Goal: Task Accomplishment & Management: Use online tool/utility

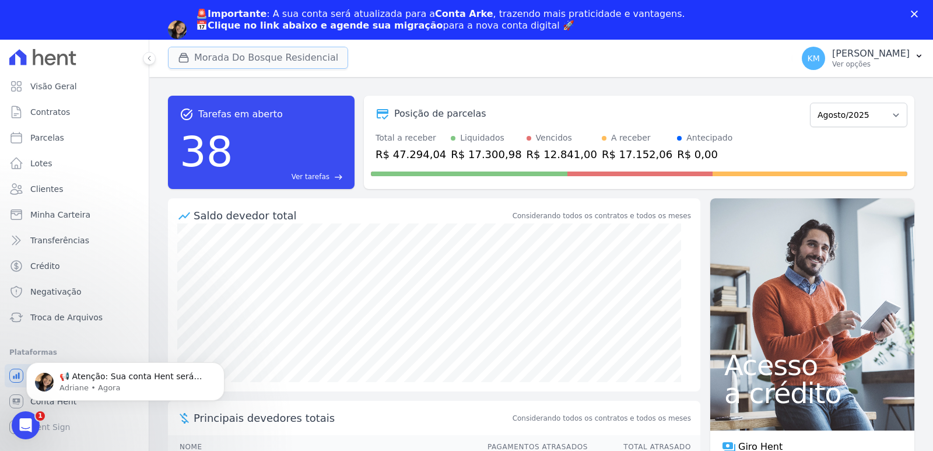
click at [229, 49] on button "Morada Do Bosque Residencial" at bounding box center [258, 58] width 180 height 22
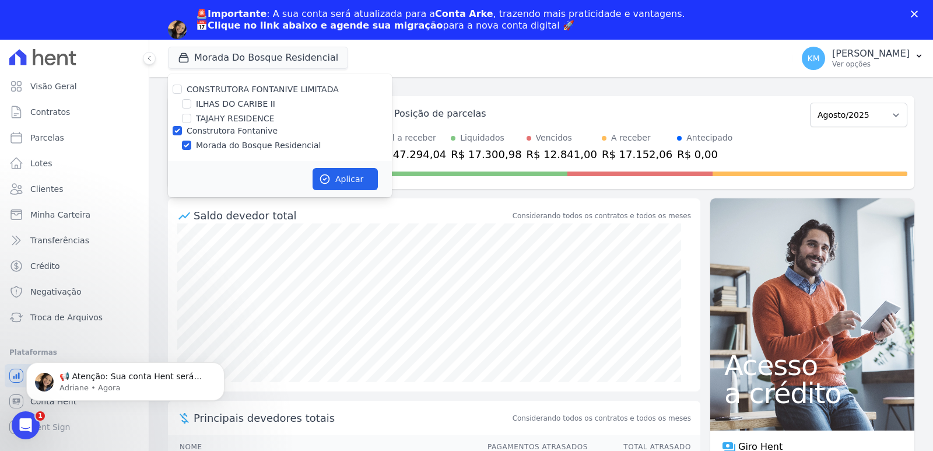
click at [209, 117] on label "TAJAHY RESIDENCE" at bounding box center [235, 119] width 78 height 12
click at [191, 117] on input "TAJAHY RESIDENCE" at bounding box center [186, 118] width 9 height 9
checkbox input "true"
click at [186, 149] on input "Morada do Bosque Residencial" at bounding box center [186, 145] width 9 height 9
checkbox input "false"
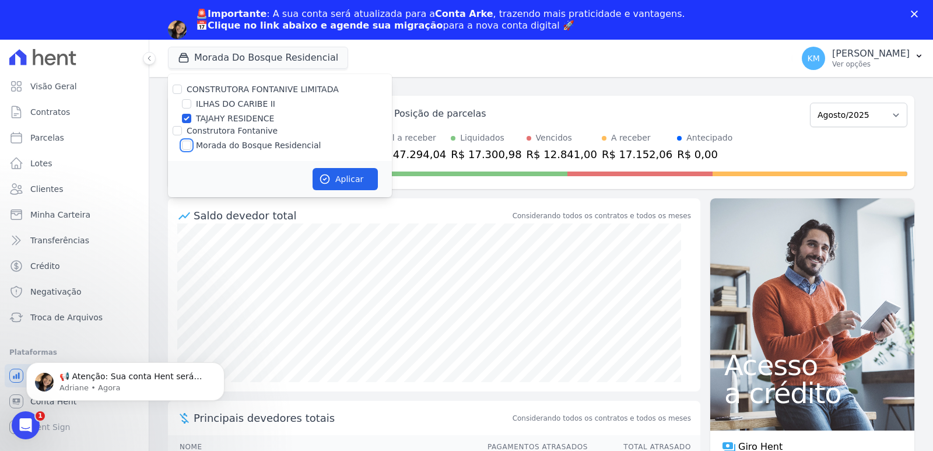
checkbox input "false"
click at [367, 183] on button "Aplicar" at bounding box center [345, 179] width 65 height 22
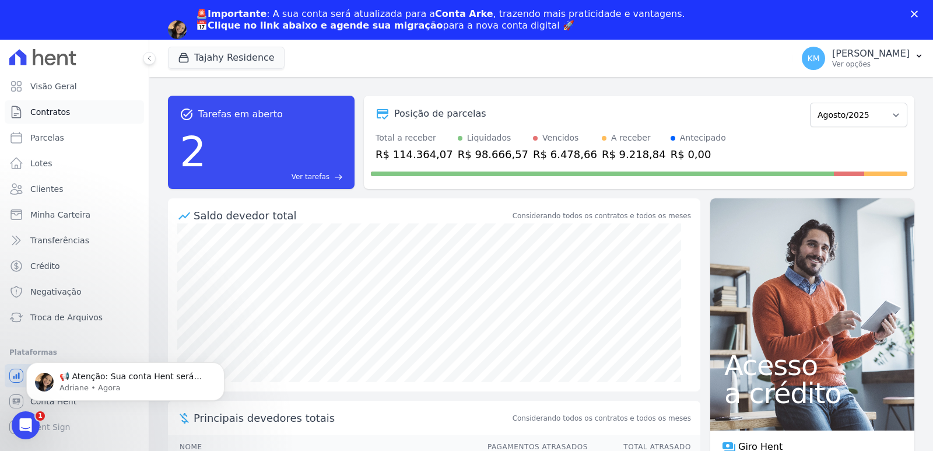
click at [54, 114] on span "Contratos" at bounding box center [50, 112] width 40 height 12
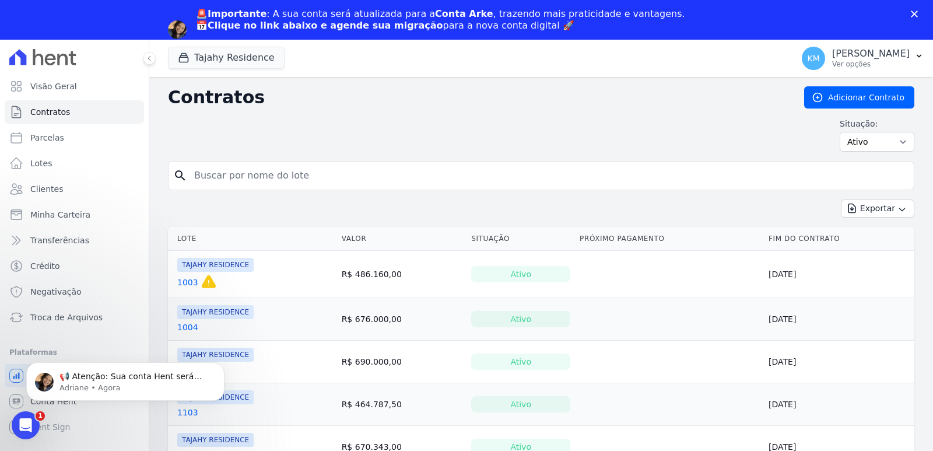
click at [297, 167] on input "search" at bounding box center [548, 175] width 722 height 23
click at [294, 174] on input "search" at bounding box center [548, 175] width 722 height 23
click at [294, 177] on input "search" at bounding box center [548, 175] width 722 height 23
type input "1904"
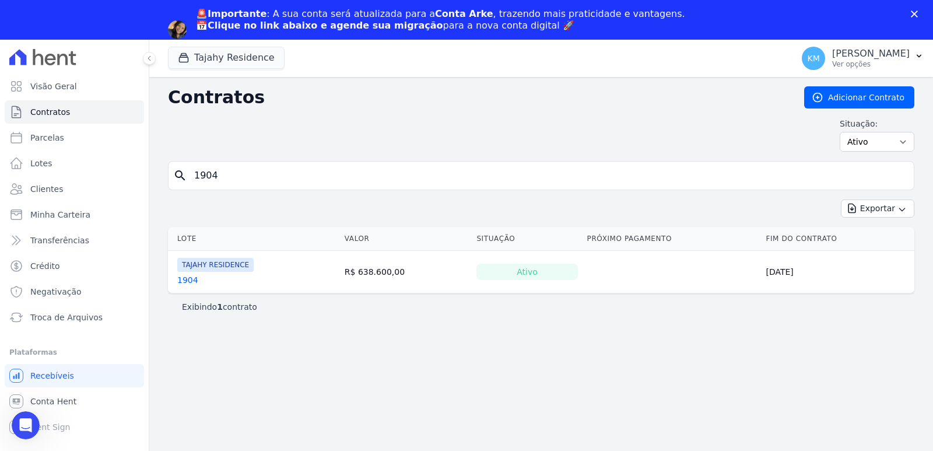
click at [189, 278] on link "1904" at bounding box center [187, 280] width 21 height 12
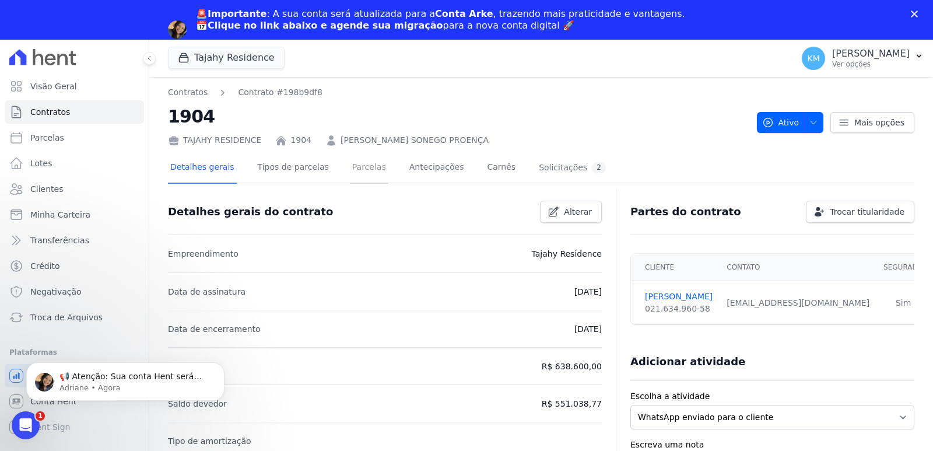
click at [350, 162] on link "Parcelas" at bounding box center [369, 168] width 38 height 31
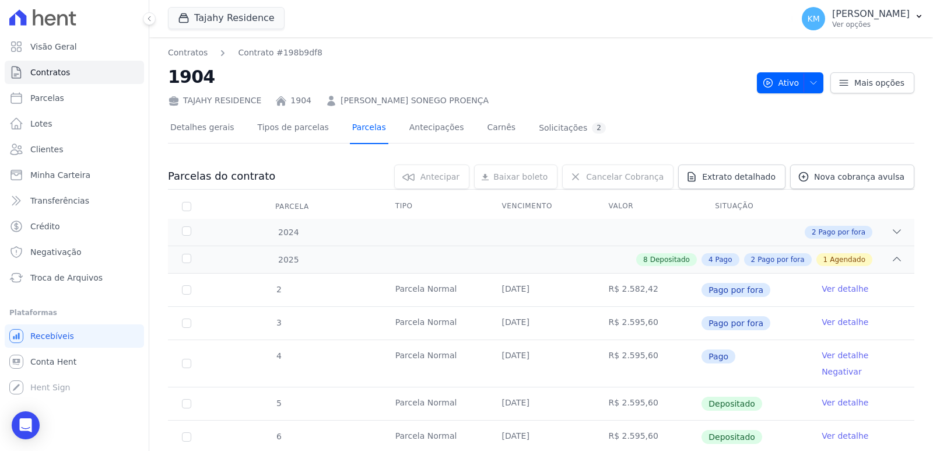
click at [354, 134] on link "Parcelas" at bounding box center [369, 128] width 38 height 31
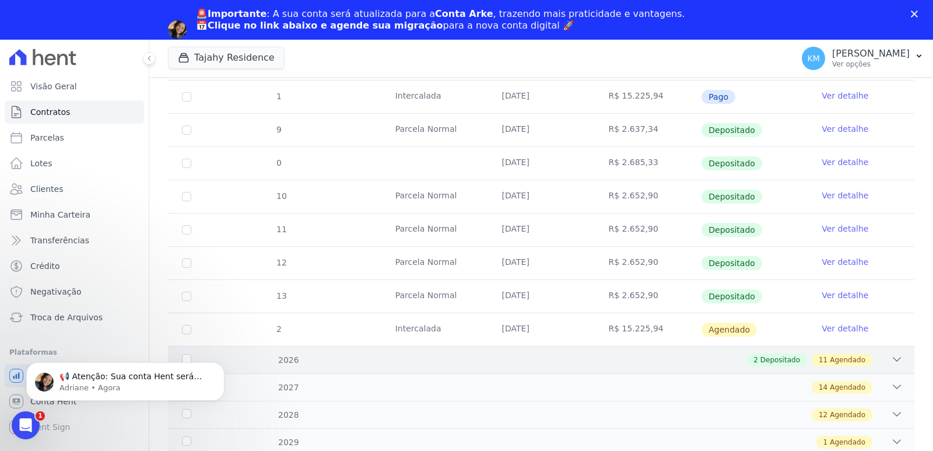
click at [532, 359] on div "2 Depositado 11 Agendado" at bounding box center [577, 359] width 650 height 13
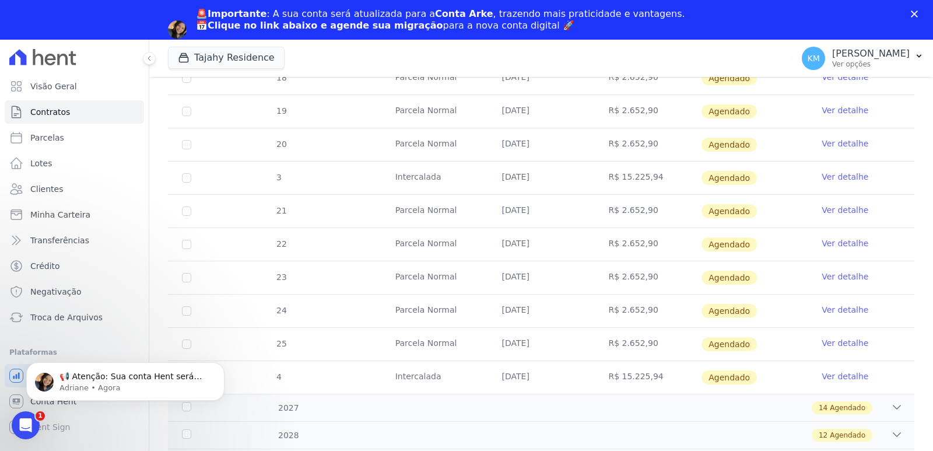
scroll to position [911, 0]
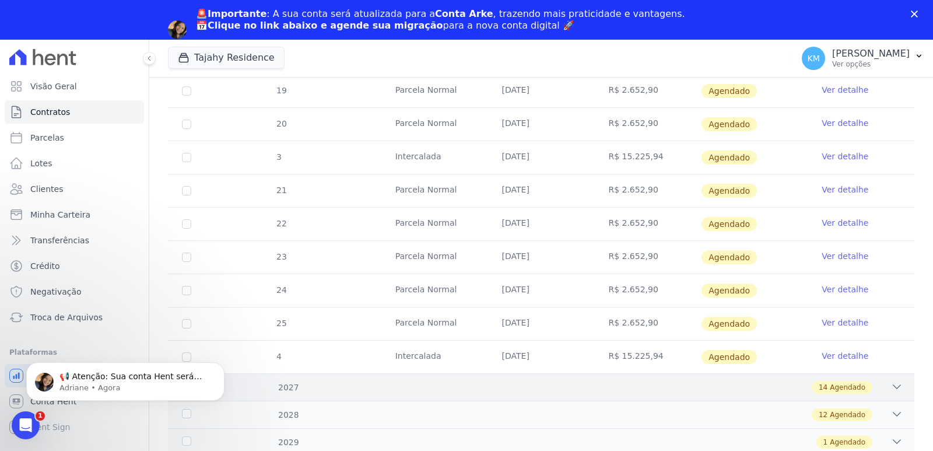
click at [836, 393] on div "14 Agendado" at bounding box center [842, 387] width 61 height 13
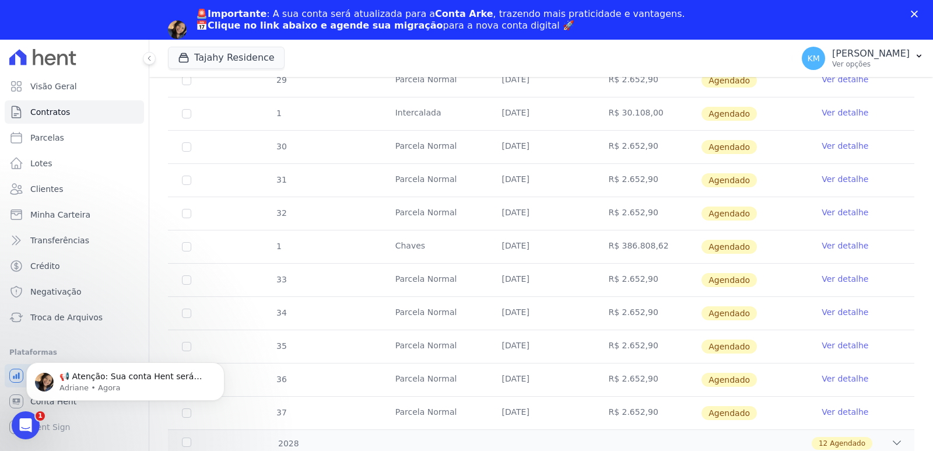
scroll to position [1377, 0]
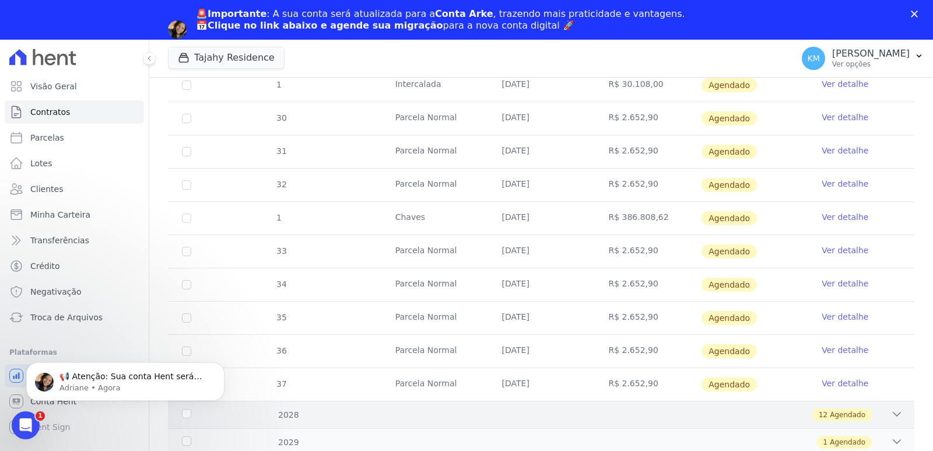
click at [830, 415] on span "Agendado" at bounding box center [848, 414] width 36 height 10
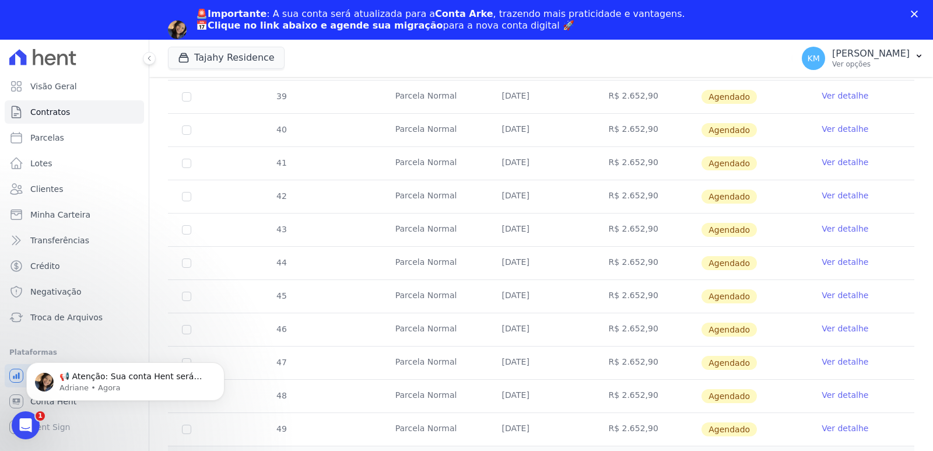
scroll to position [1776, 0]
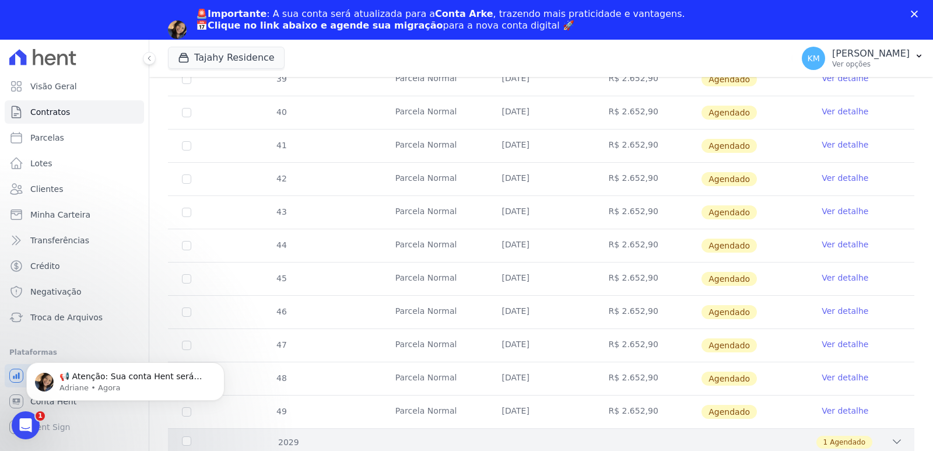
click at [801, 443] on div "1 Agendado" at bounding box center [577, 442] width 650 height 13
click at [830, 438] on span "Agendado" at bounding box center [848, 442] width 36 height 10
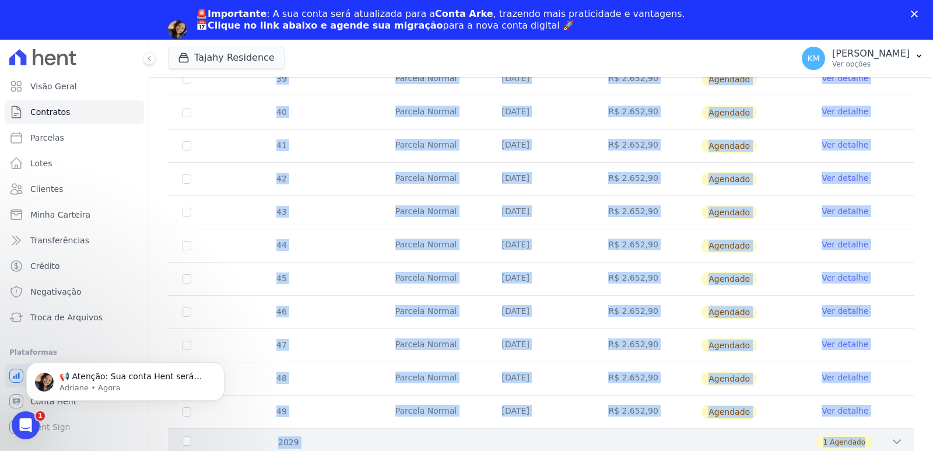
drag, startPoint x: 863, startPoint y: 431, endPoint x: 861, endPoint y: 439, distance: 8.5
click at [860, 440] on div "1 Agendado" at bounding box center [844, 442] width 56 height 13
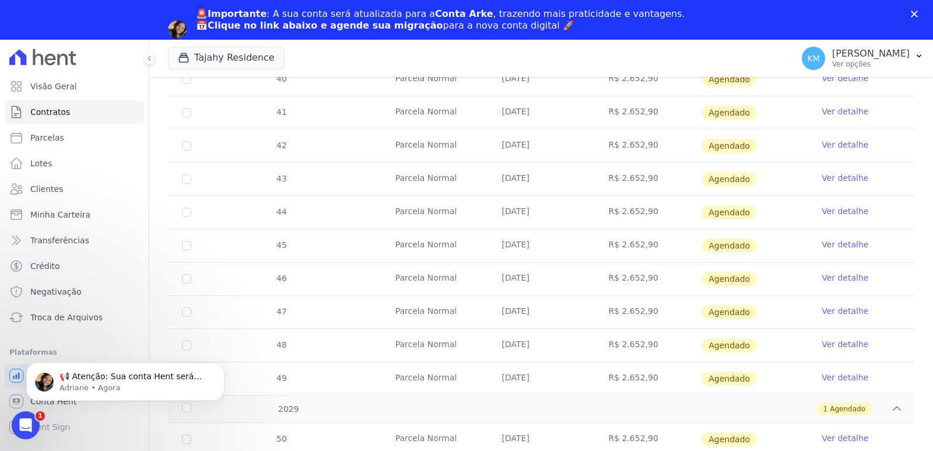
click at [883, 341] on td "Ver detalhe" at bounding box center [861, 345] width 107 height 33
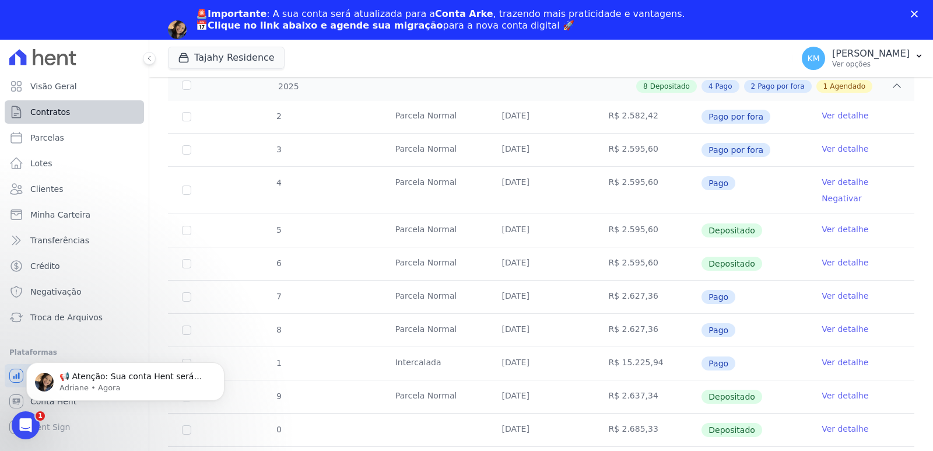
scroll to position [176, 0]
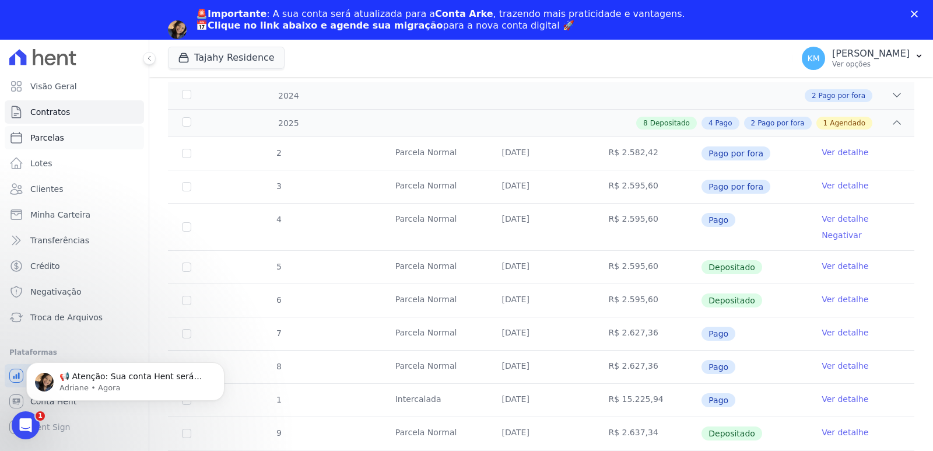
click at [47, 141] on span "Parcelas" at bounding box center [47, 138] width 34 height 12
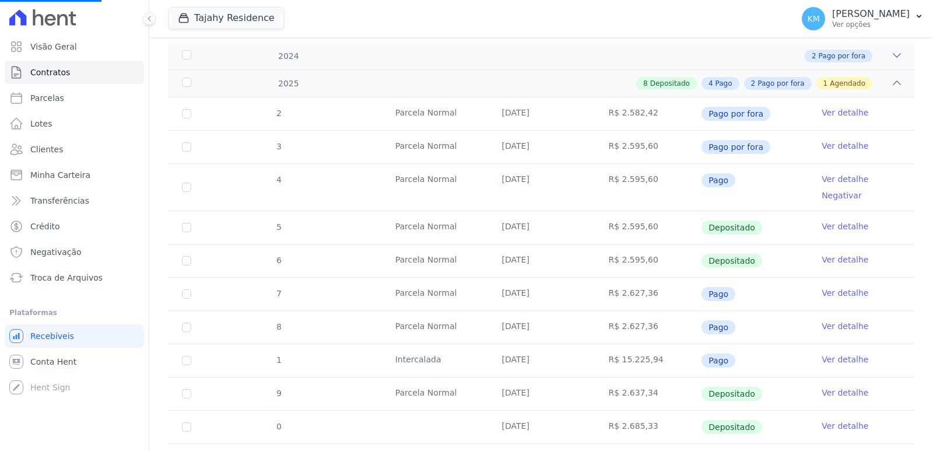
select select
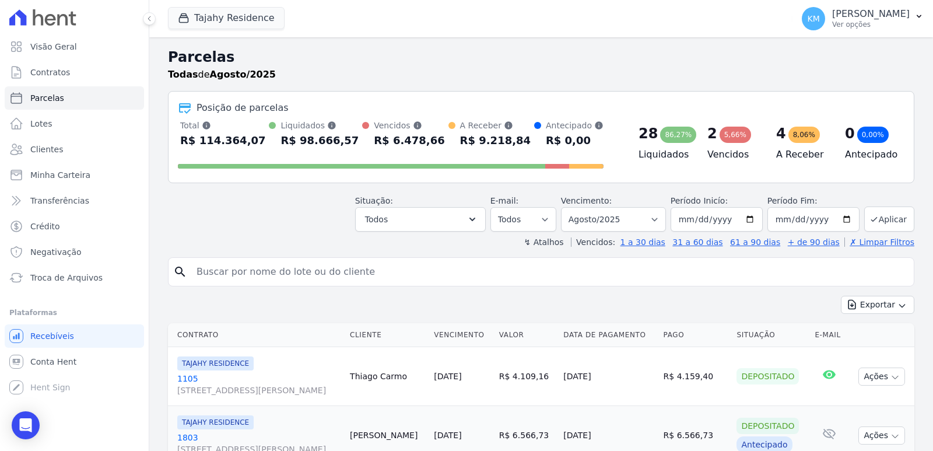
click at [308, 264] on input "search" at bounding box center [550, 271] width 720 height 23
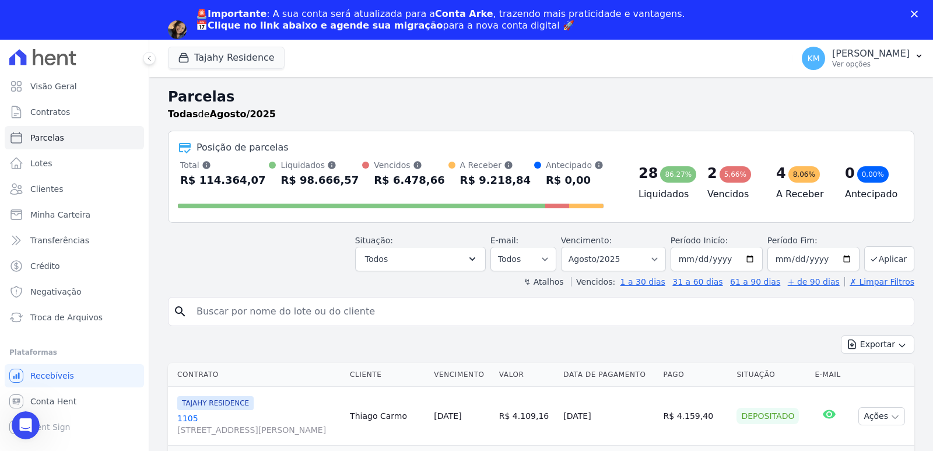
click at [306, 276] on div "↯ Atalhos Vencidos: 1 a 30 dias 31 a 60 dias 61 a 90 dias + de 90 dias ✗ Limpar…" at bounding box center [541, 282] width 746 height 12
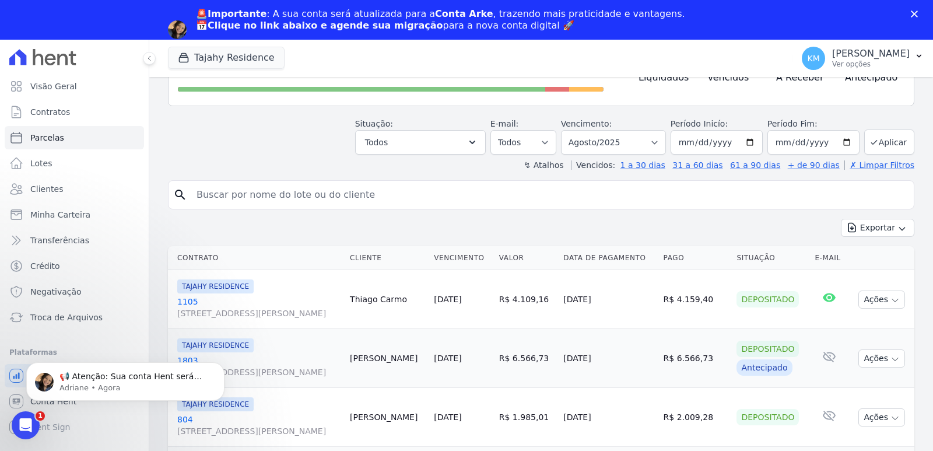
click at [237, 194] on input "search" at bounding box center [550, 194] width 720 height 23
type input "[PERSON_NAME] sonego"
select select
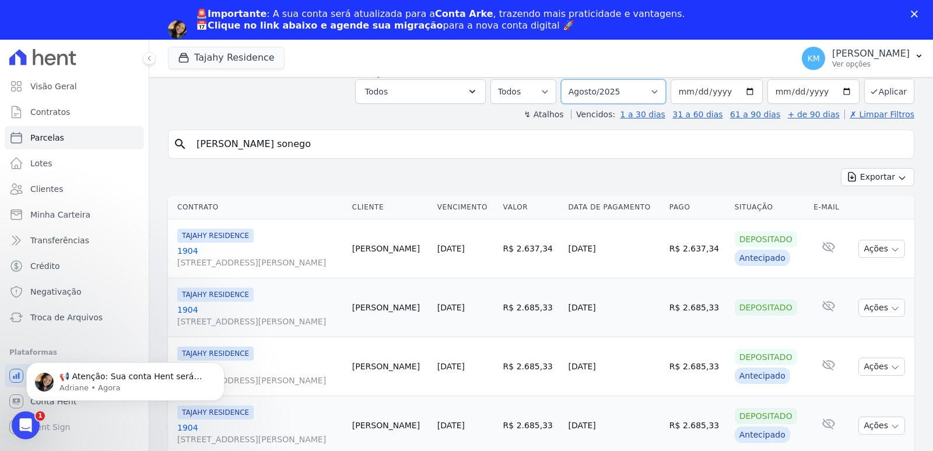
click at [615, 87] on select "Filtrar por período ──────── Todos os meses Março/2024 Abril/2024 Maio/2024 Jun…" at bounding box center [613, 91] width 105 height 24
click at [742, 152] on input "[PERSON_NAME] sonego" at bounding box center [550, 143] width 720 height 23
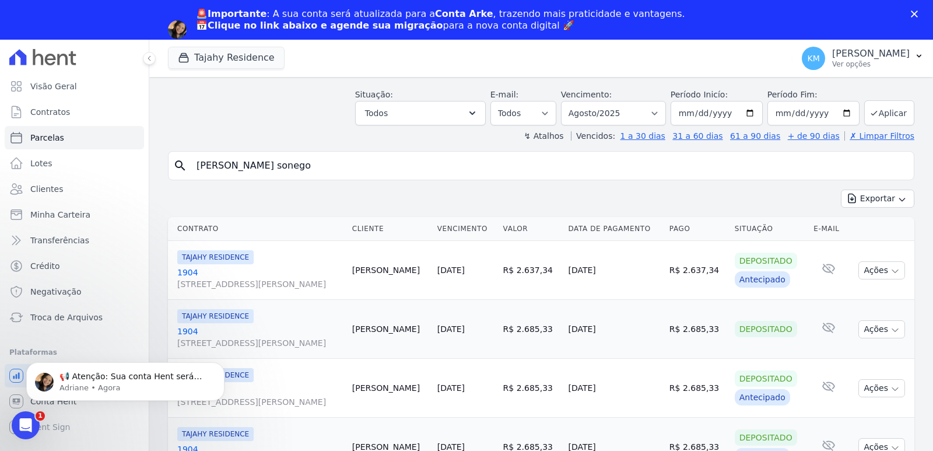
scroll to position [68, 0]
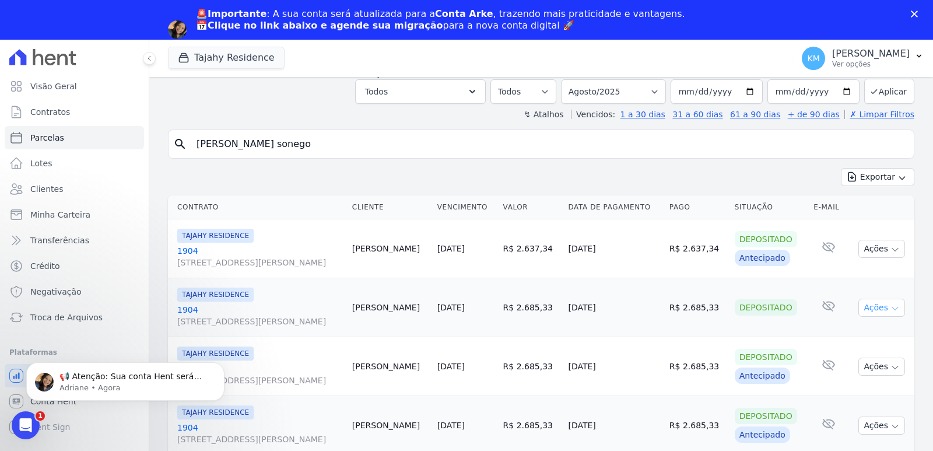
click at [862, 308] on button "Ações" at bounding box center [881, 308] width 47 height 18
click at [840, 335] on link "Ver boleto" at bounding box center [877, 335] width 112 height 22
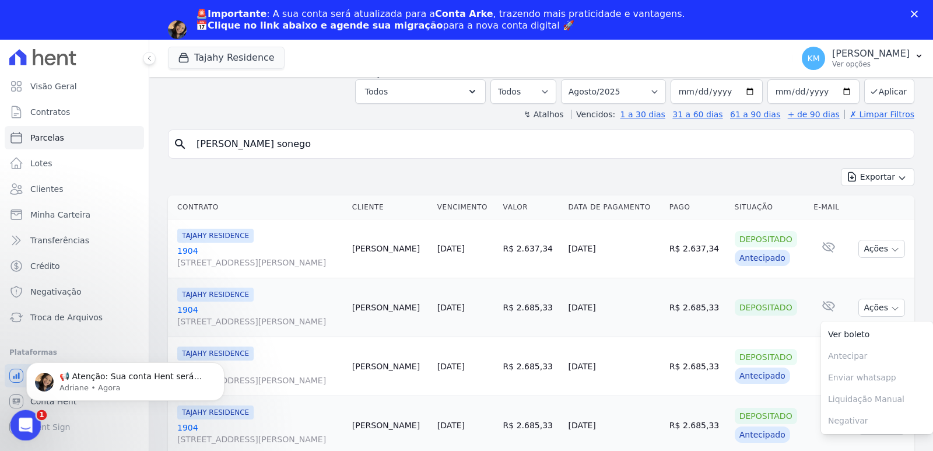
click at [36, 420] on div "Abertura do Messenger da Intercom" at bounding box center [24, 423] width 38 height 38
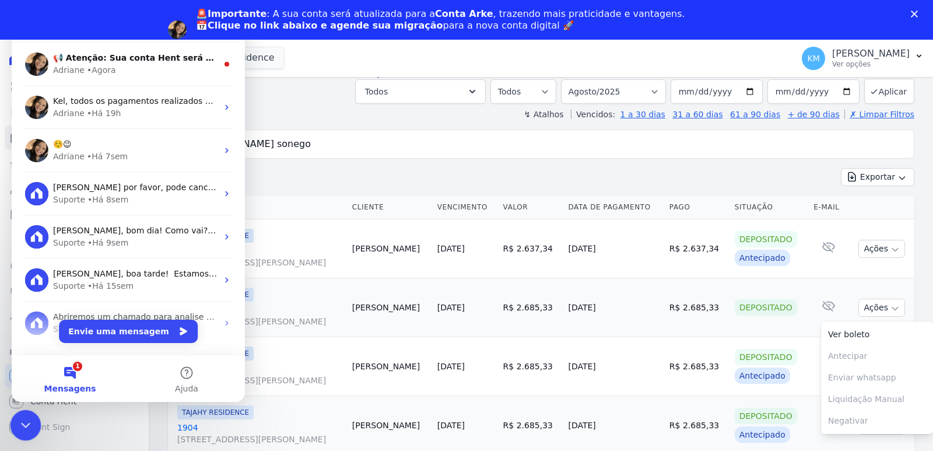
scroll to position [0, 0]
click at [36, 411] on div "Encerramento do Messenger da Intercom" at bounding box center [24, 423] width 28 height 28
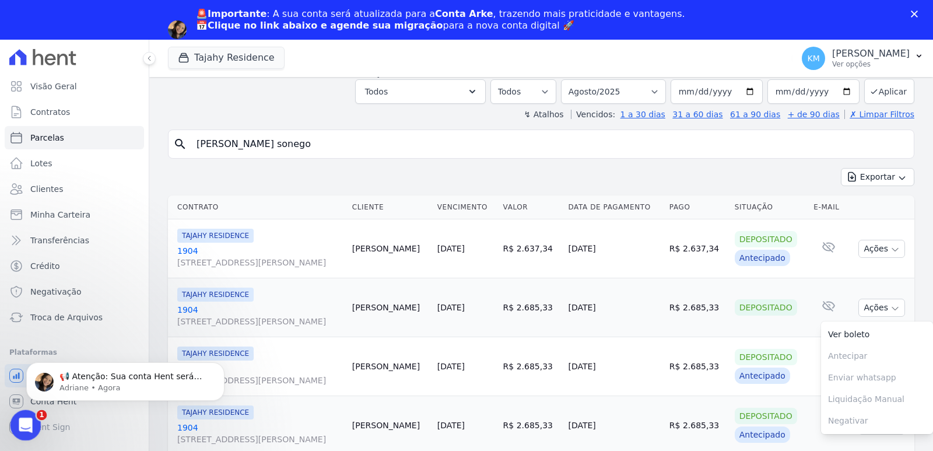
click at [9, 426] on div "Abertura do Messenger da Intercom" at bounding box center [24, 423] width 38 height 38
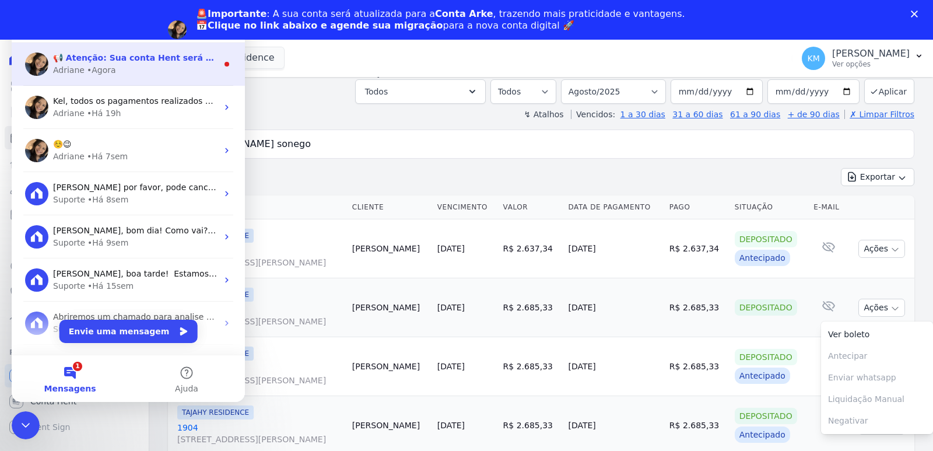
click at [104, 64] on div "• Agora" at bounding box center [101, 70] width 29 height 12
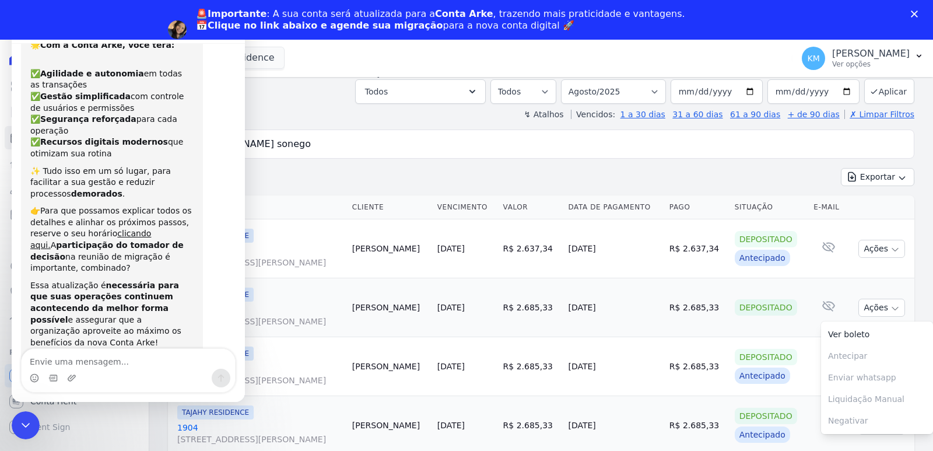
scroll to position [119, 0]
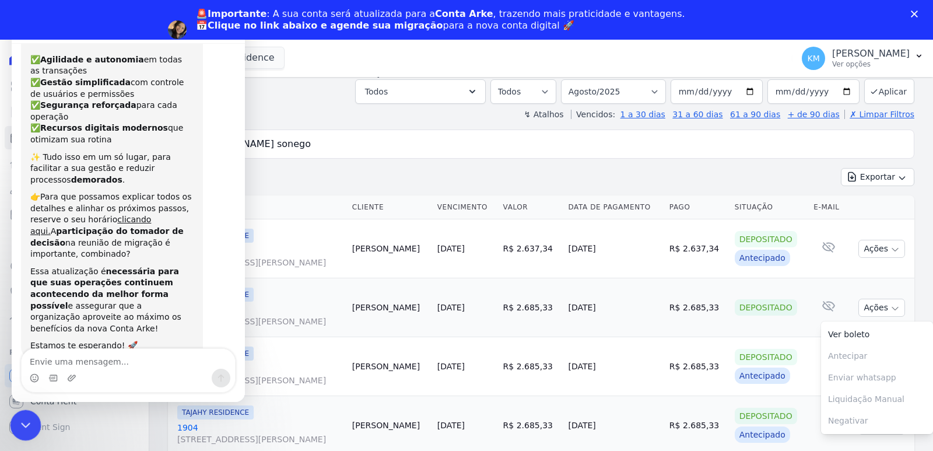
click at [20, 423] on icon "Encerramento do Messenger da Intercom" at bounding box center [24, 423] width 14 height 14
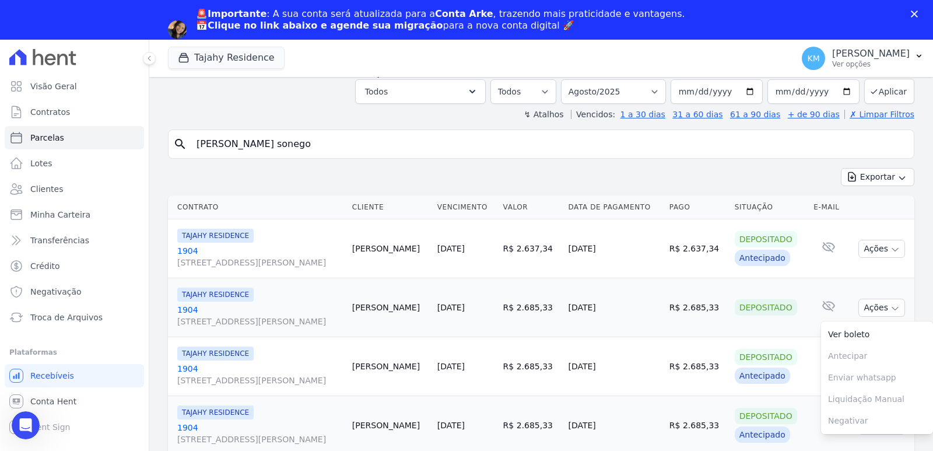
click at [919, 115] on div "Parcelas Todas de Agosto/2025 Situação: Agendado Em Aberto Pago Processando Can…" at bounding box center [541, 250] width 784 height 482
click at [605, 93] on select "Filtrar por período ──────── Todos os meses Março/2024 Abril/2024 Maio/2024 Jun…" at bounding box center [613, 91] width 105 height 24
click at [862, 312] on button "Ações" at bounding box center [881, 308] width 47 height 18
click at [853, 330] on link "Ver boleto" at bounding box center [877, 335] width 112 height 22
click at [58, 141] on span "Parcelas" at bounding box center [47, 138] width 34 height 12
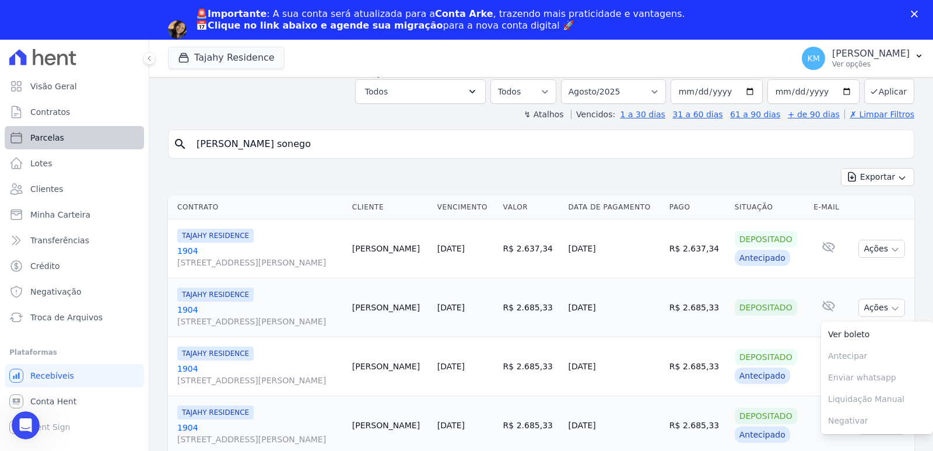
select select
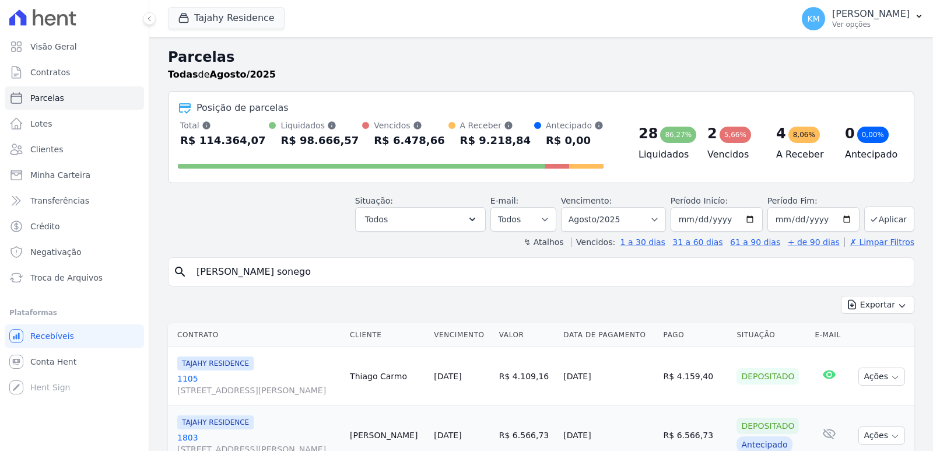
select select
click at [188, 375] on link "1105 [STREET_ADDRESS][PERSON_NAME]" at bounding box center [258, 384] width 163 height 23
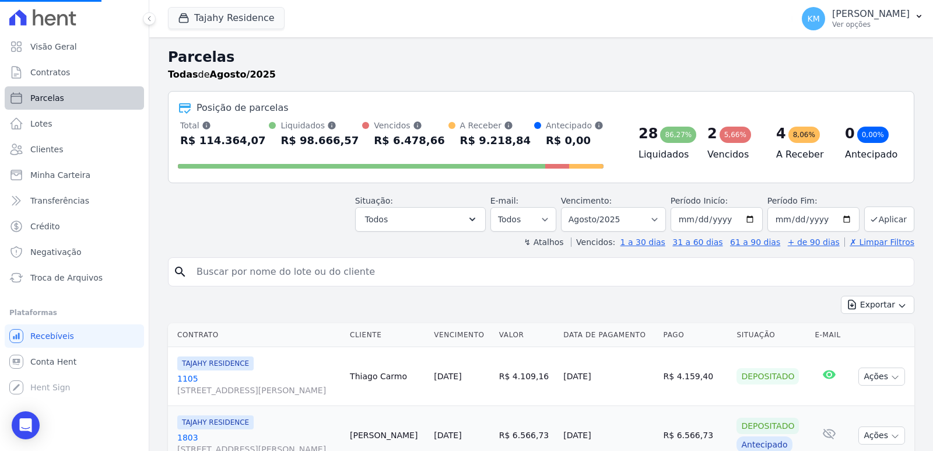
select select
drag, startPoint x: 275, startPoint y: 275, endPoint x: 278, endPoint y: 269, distance: 6.5
click at [271, 274] on input "search" at bounding box center [550, 271] width 720 height 23
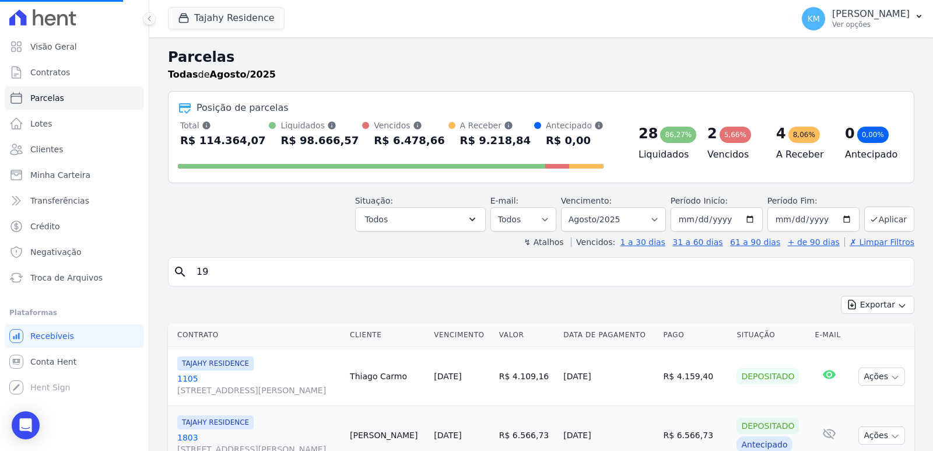
type input "190"
select select
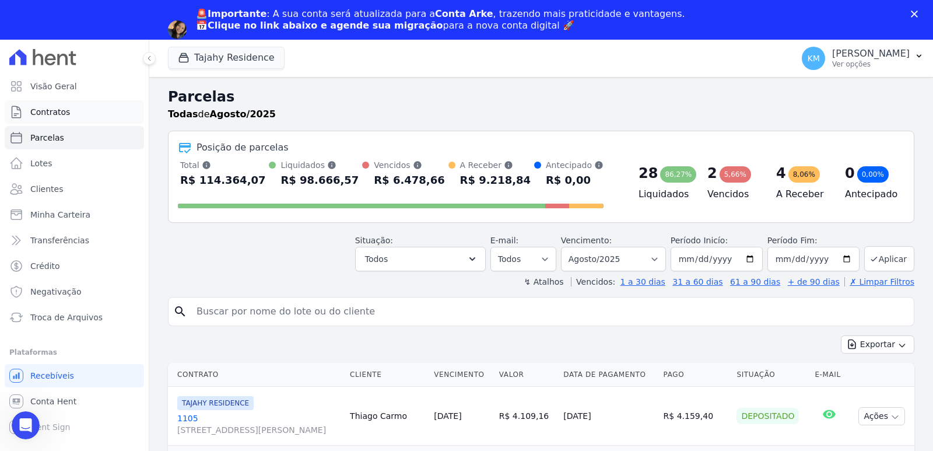
click at [58, 107] on span "Contratos" at bounding box center [50, 112] width 40 height 12
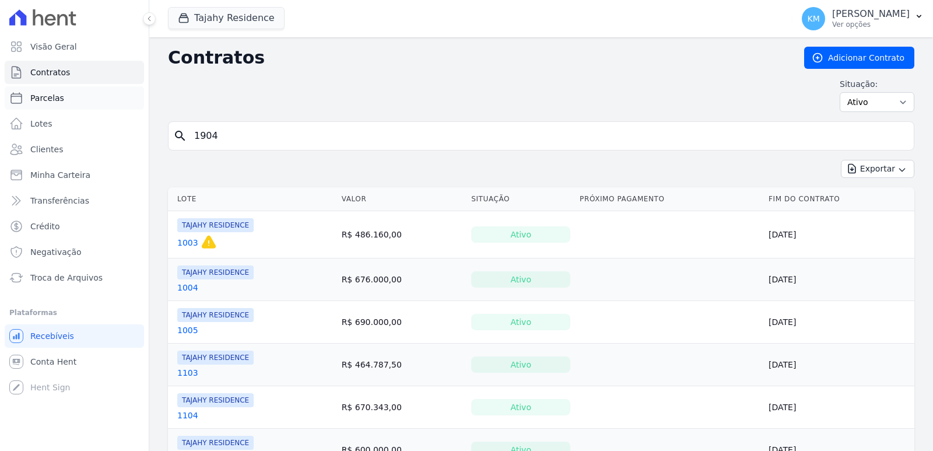
click at [57, 108] on link "Parcelas" at bounding box center [74, 97] width 139 height 23
select select
click at [31, 76] on span "Contratos" at bounding box center [50, 72] width 40 height 12
click at [204, 133] on input "1904" at bounding box center [548, 135] width 722 height 23
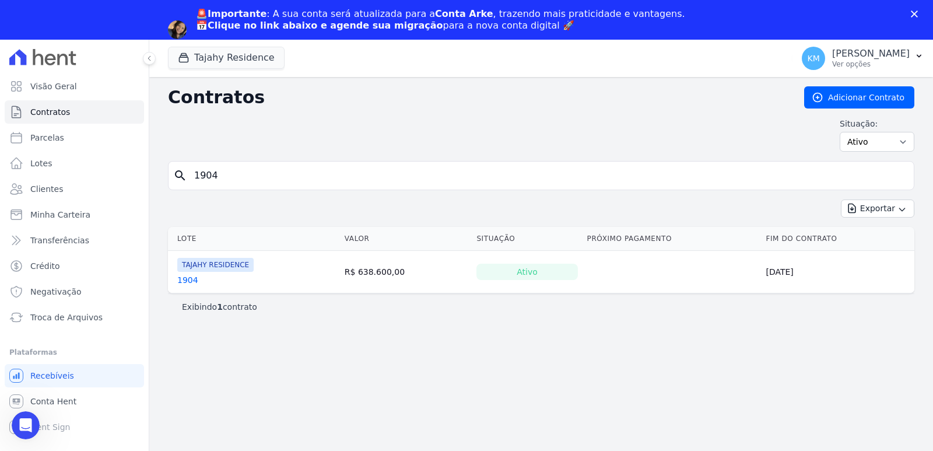
click at [185, 279] on link "1904" at bounding box center [187, 280] width 21 height 12
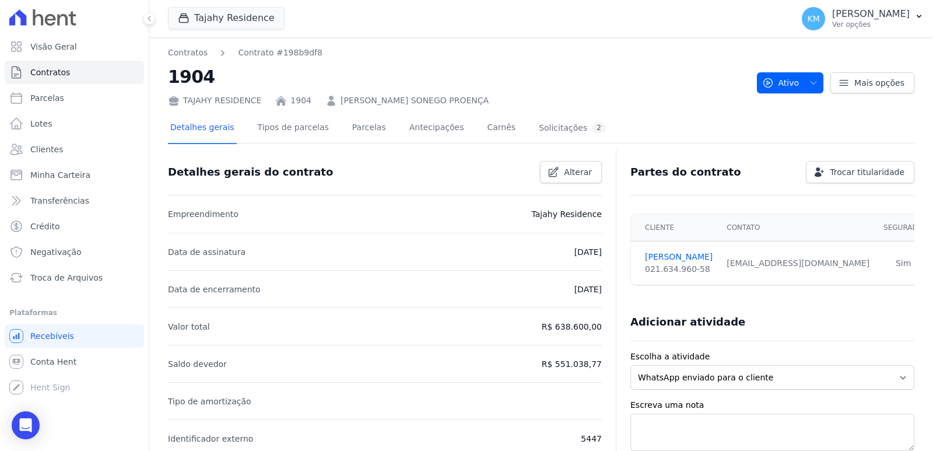
click at [350, 125] on link "Parcelas" at bounding box center [369, 128] width 38 height 31
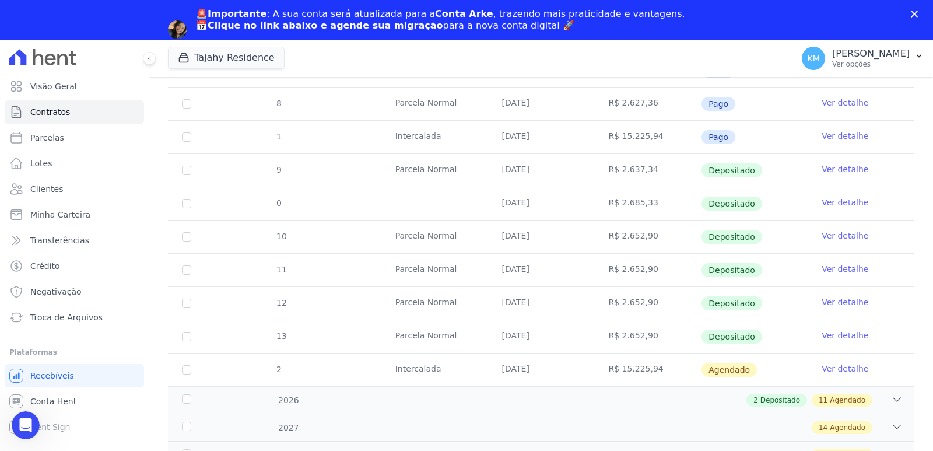
scroll to position [421, 0]
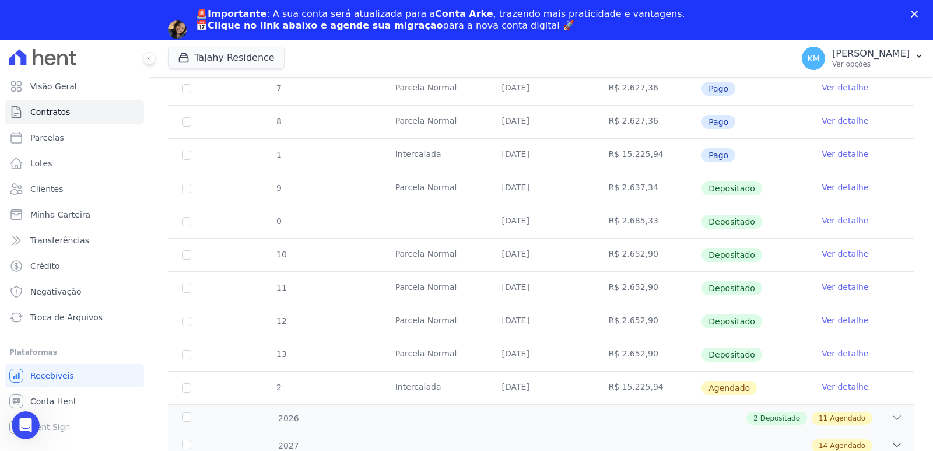
click at [822, 218] on link "Ver detalhe" at bounding box center [845, 221] width 47 height 12
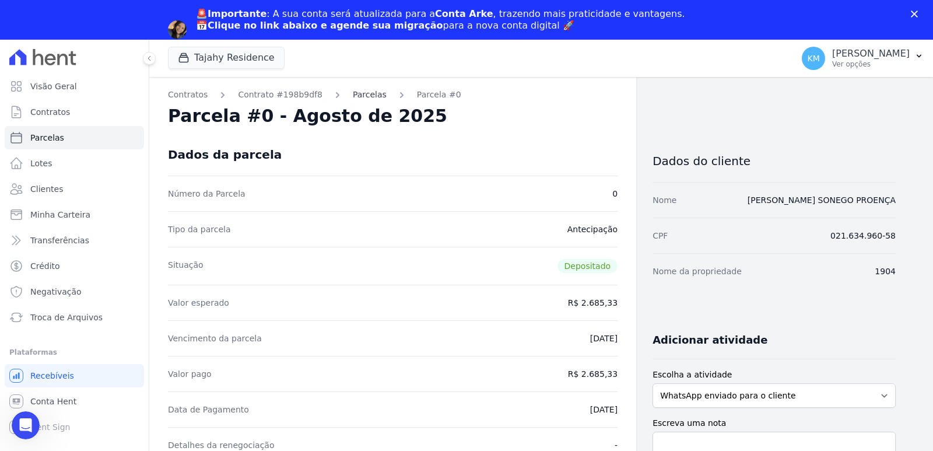
click at [366, 90] on link "Parcelas" at bounding box center [370, 95] width 34 height 12
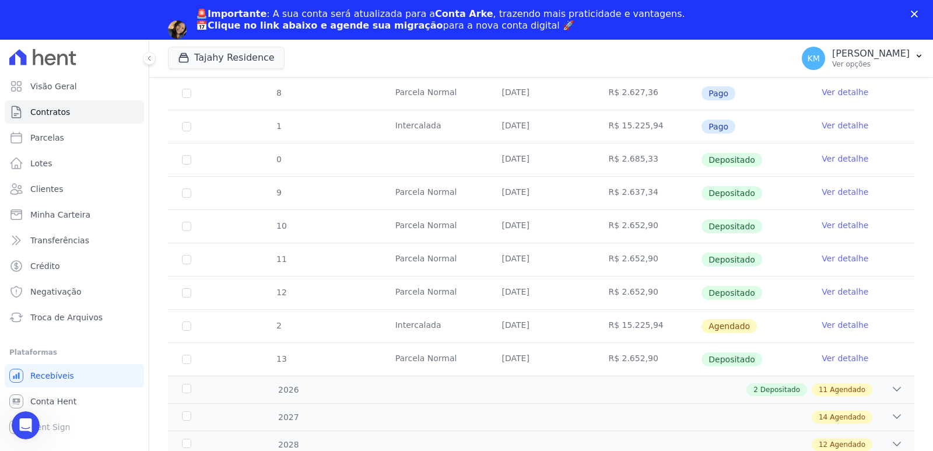
scroll to position [479, 0]
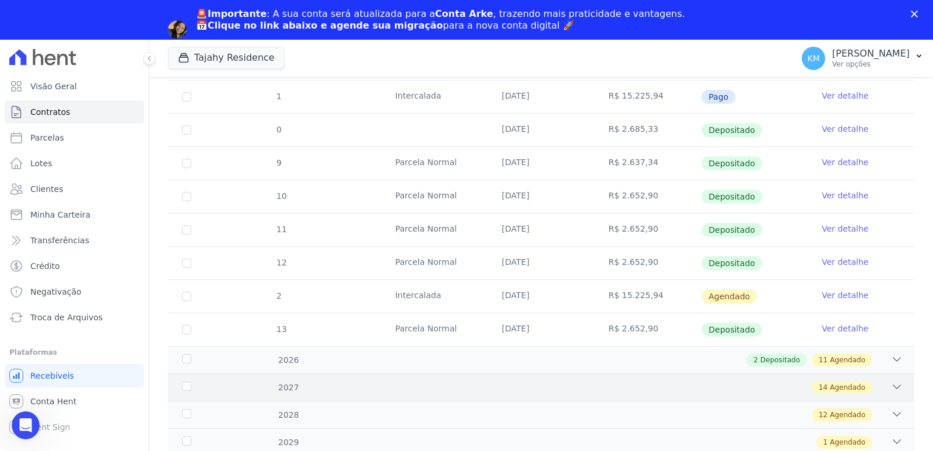
click at [832, 374] on div "2027 14 Agendado" at bounding box center [541, 386] width 746 height 27
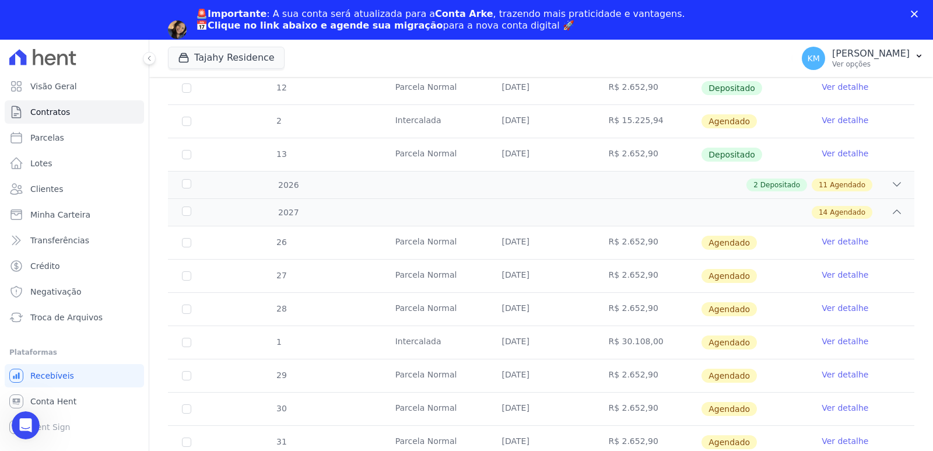
scroll to position [596, 0]
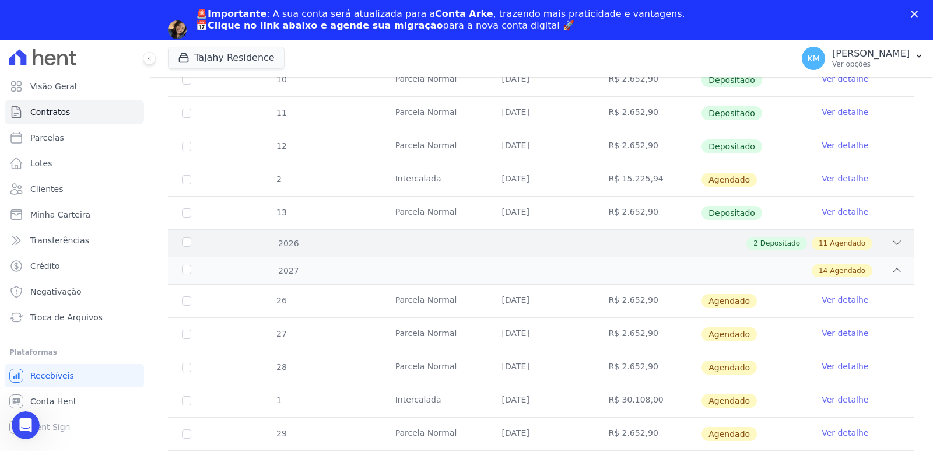
drag, startPoint x: 685, startPoint y: 255, endPoint x: 668, endPoint y: 248, distance: 18.5
click at [685, 253] on div "2026 2 Depositado 11 Agendado" at bounding box center [541, 242] width 746 height 27
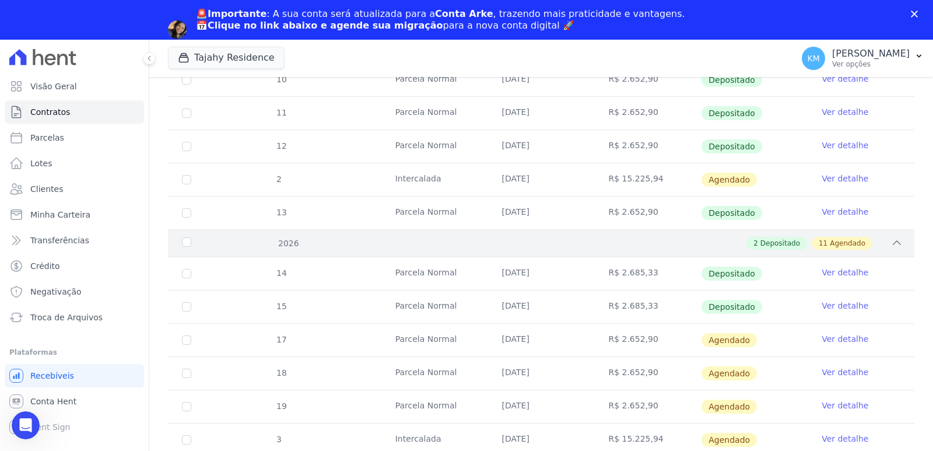
click at [753, 236] on div "2026 2 Depositado 11 Agendado" at bounding box center [541, 242] width 746 height 27
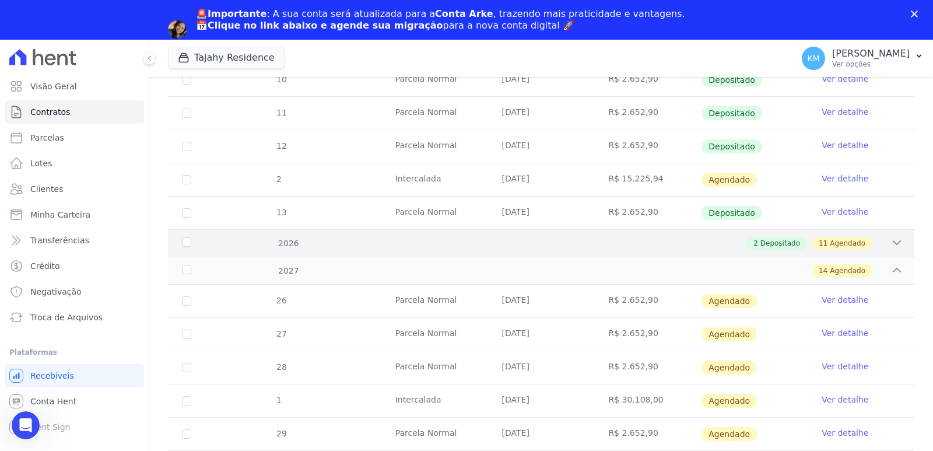
click at [795, 237] on div "2 Depositado" at bounding box center [776, 243] width 61 height 13
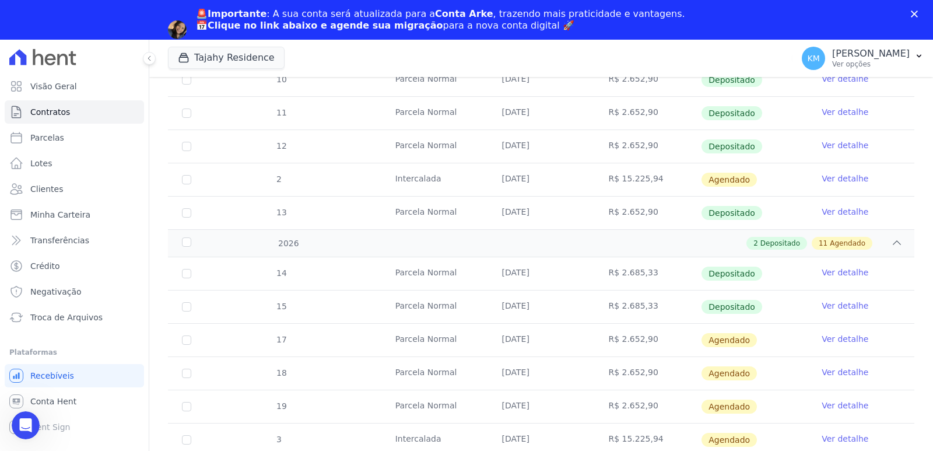
click at [833, 273] on link "Ver detalhe" at bounding box center [845, 272] width 47 height 12
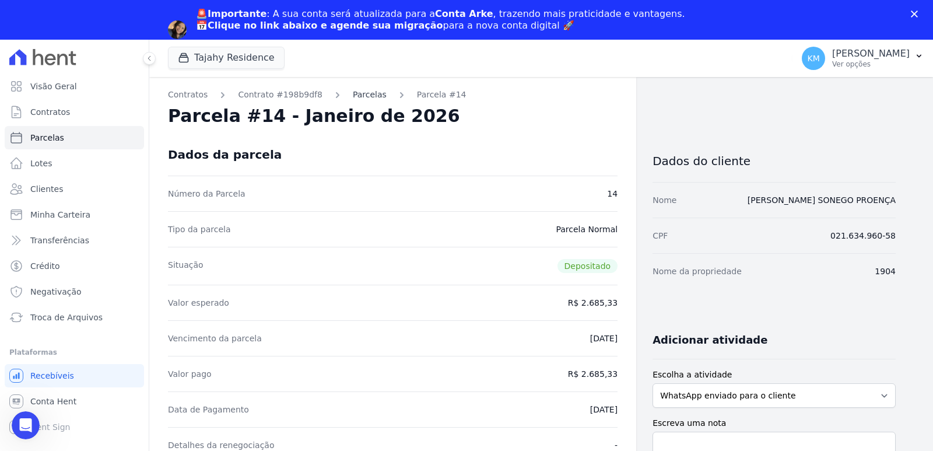
click at [360, 96] on link "Parcelas" at bounding box center [370, 95] width 34 height 12
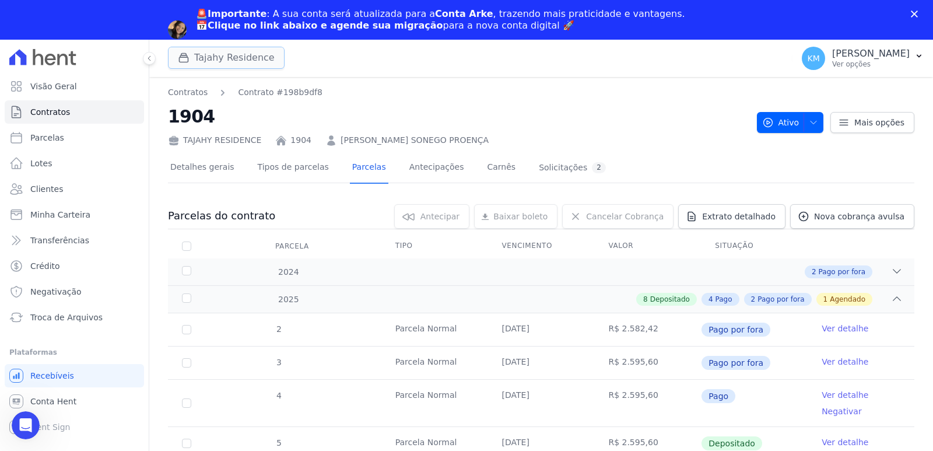
click at [237, 58] on button "Tajahy Residence" at bounding box center [226, 58] width 117 height 22
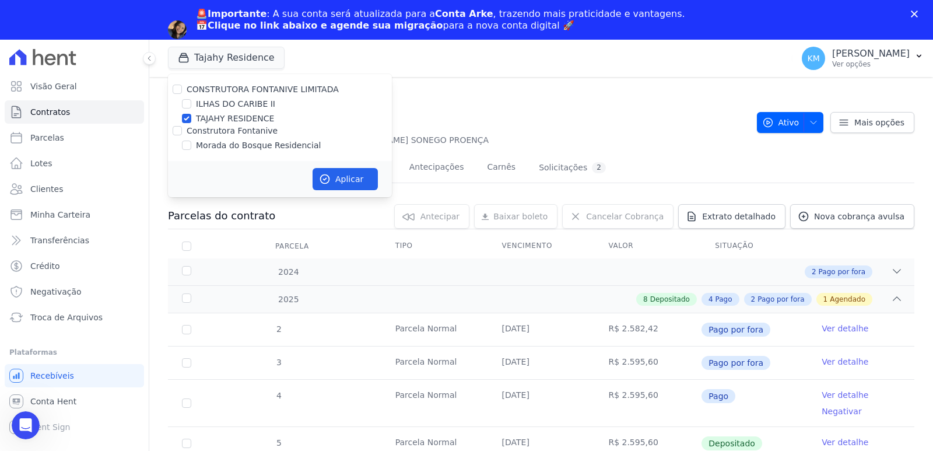
drag, startPoint x: 173, startPoint y: 105, endPoint x: 180, endPoint y: 103, distance: 6.6
click at [174, 105] on div "ILHAS DO CARIBE II" at bounding box center [280, 104] width 224 height 12
click at [187, 102] on input "ILHAS DO CARIBE II" at bounding box center [186, 103] width 9 height 9
checkbox input "true"
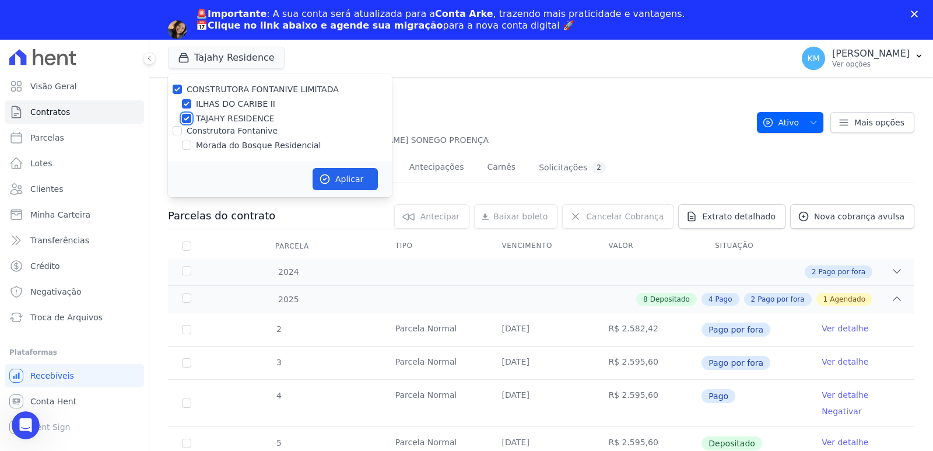
click at [190, 120] on input "TAJAHY RESIDENCE" at bounding box center [186, 118] width 9 height 9
checkbox input "false"
click at [375, 184] on button "Aplicar" at bounding box center [345, 179] width 65 height 22
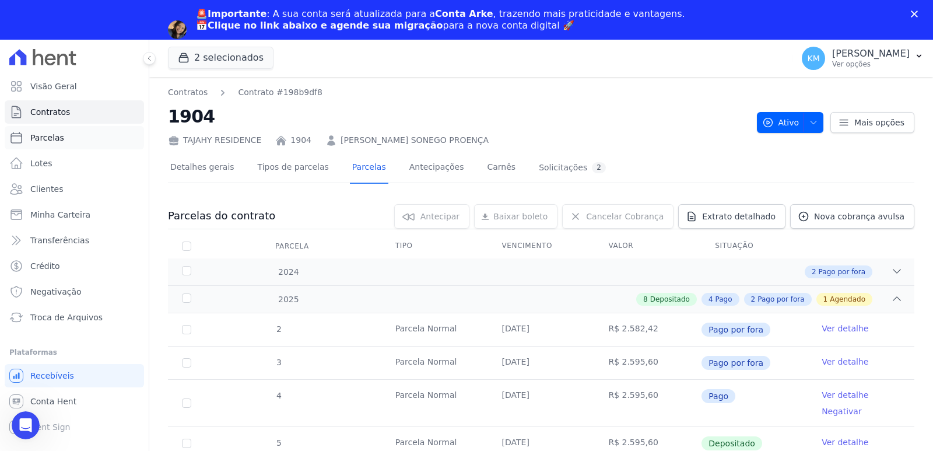
click at [48, 133] on span "Parcelas" at bounding box center [47, 138] width 34 height 12
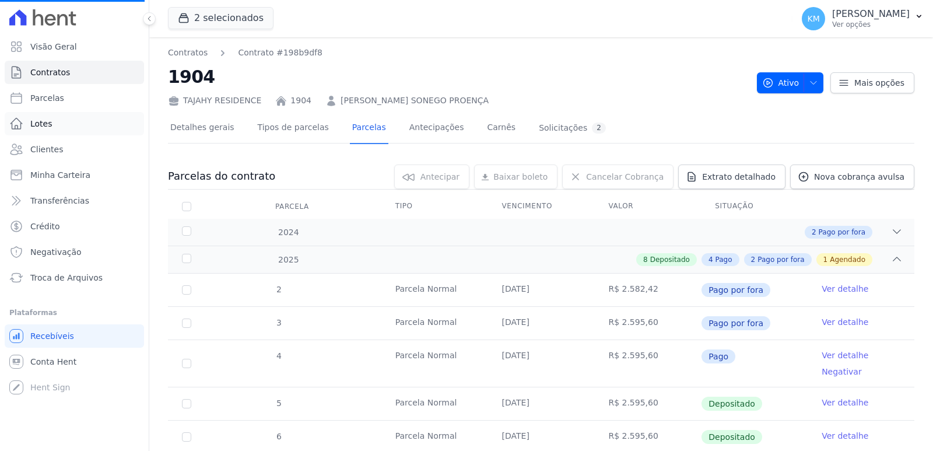
select select
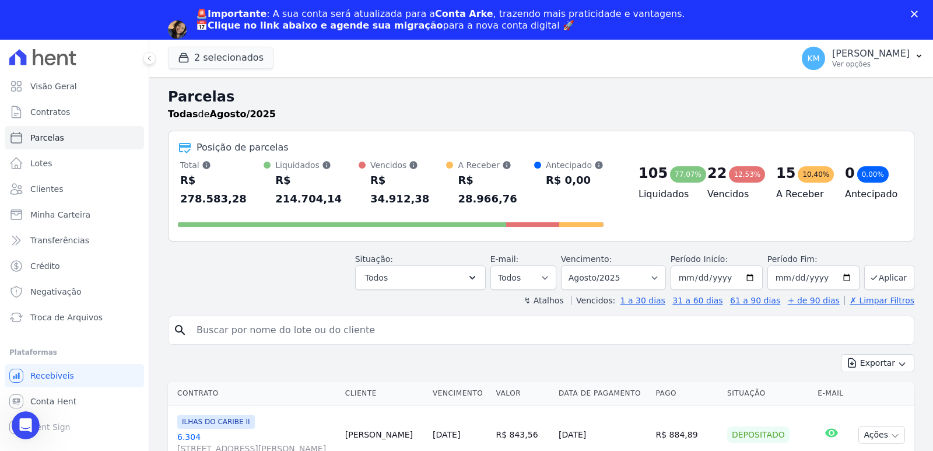
click at [187, 13] on div "🚨Importante : A sua conta será atualizada para a Conta Arke , trazendo mais pra…" at bounding box center [466, 30] width 933 height 50
click at [185, 51] on button "2 selecionados" at bounding box center [221, 58] width 106 height 22
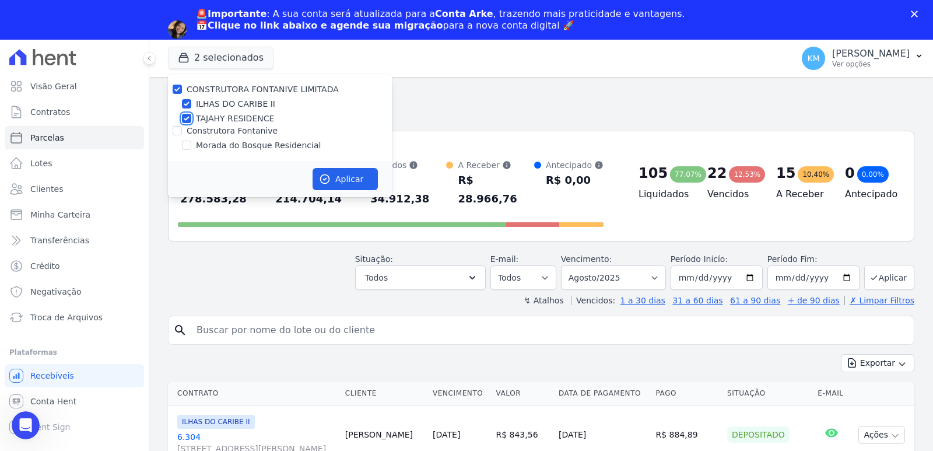
click at [190, 117] on input "TAJAHY RESIDENCE" at bounding box center [186, 118] width 9 height 9
checkbox input "false"
click at [346, 181] on button "Aplicar" at bounding box center [345, 179] width 65 height 22
select select
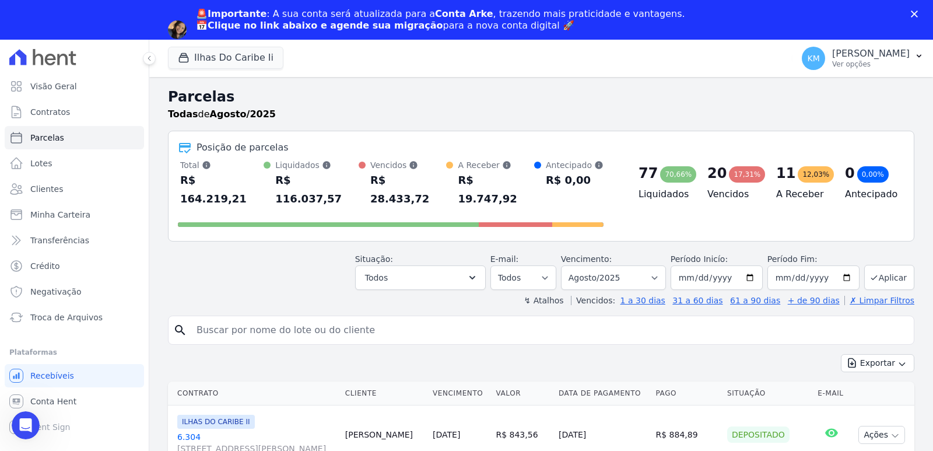
drag, startPoint x: 285, startPoint y: 241, endPoint x: 259, endPoint y: 302, distance: 66.6
click at [285, 248] on div "Situação: Agendado Em Aberto Pago Processando Cancelado Vencido Transferindo De…" at bounding box center [541, 268] width 746 height 41
click at [257, 318] on input "search" at bounding box center [550, 329] width 720 height 23
type input "alisson vi"
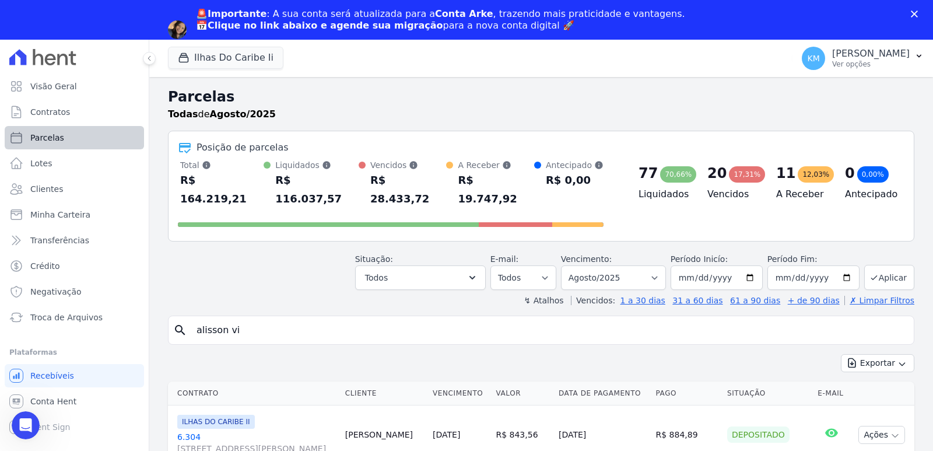
select select
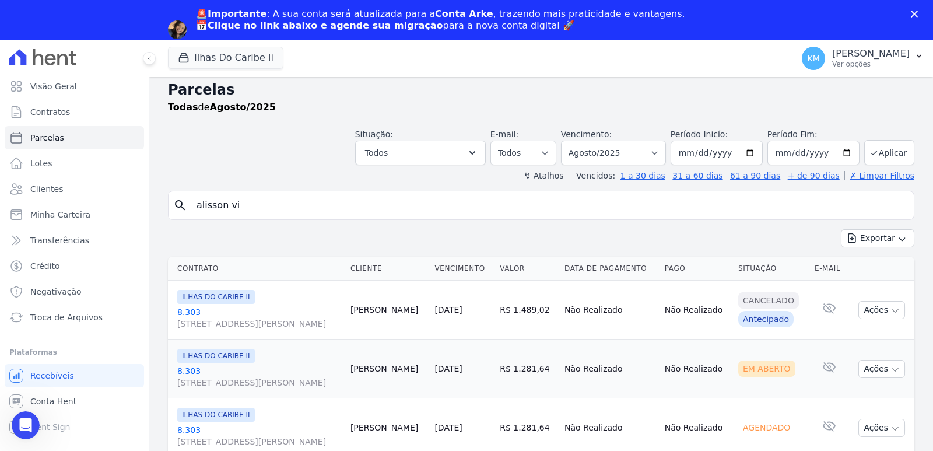
scroll to position [9, 0]
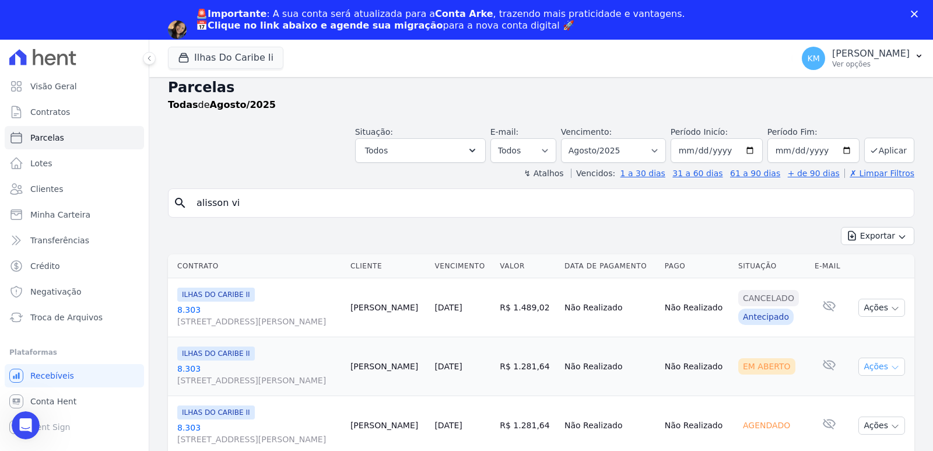
click at [879, 372] on button "Ações" at bounding box center [881, 366] width 47 height 18
click at [851, 394] on link "Ver boleto" at bounding box center [877, 394] width 112 height 22
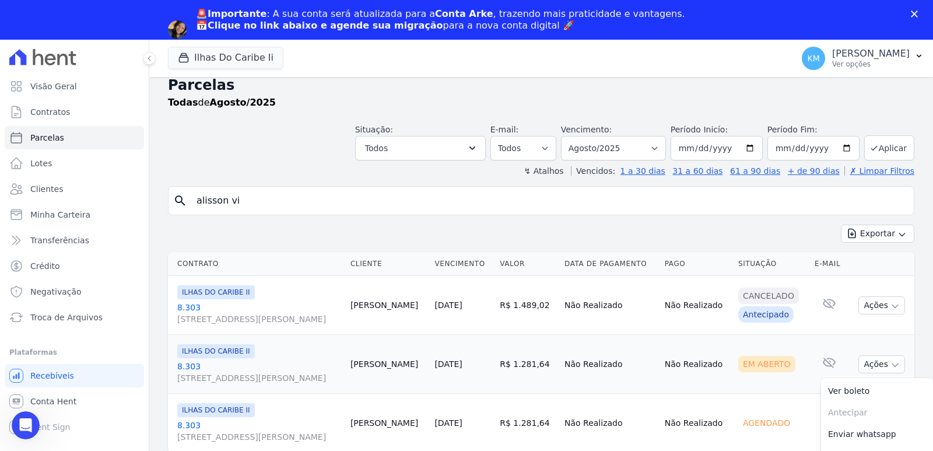
click at [629, 396] on td "Não Realizado" at bounding box center [610, 423] width 100 height 59
